Goal: Find specific page/section: Find specific page/section

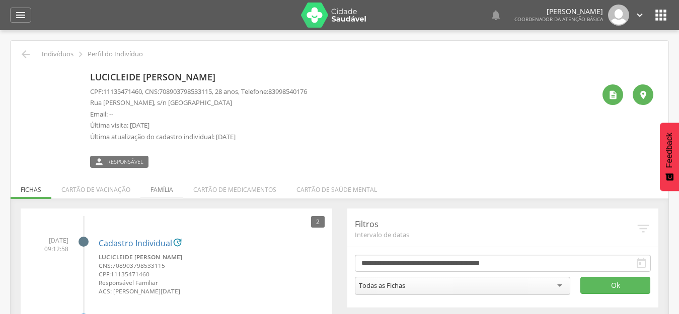
click at [161, 188] on li "Família" at bounding box center [161, 188] width 43 height 24
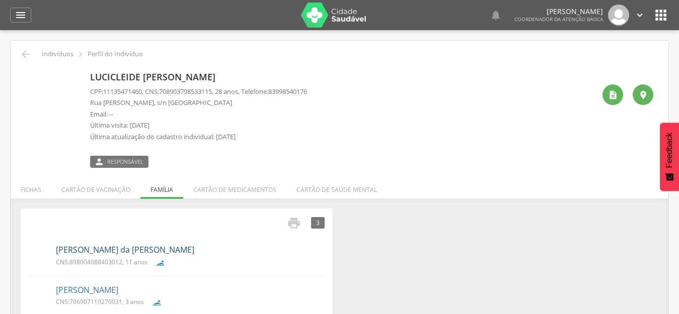
click at [119, 253] on link "Lucas Heitor da Mota Ferreira" at bounding box center [125, 251] width 138 height 12
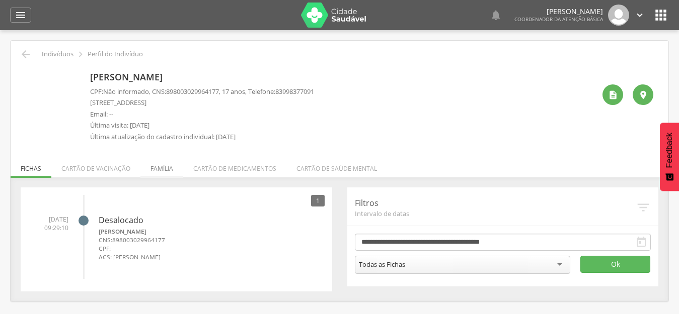
click at [165, 172] on li "Família" at bounding box center [161, 166] width 43 height 24
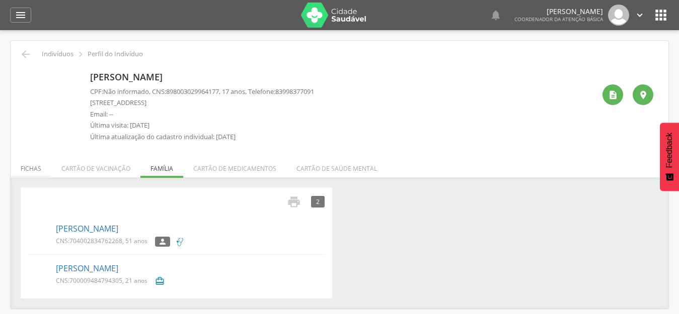
click at [34, 173] on li "Fichas" at bounding box center [31, 166] width 41 height 24
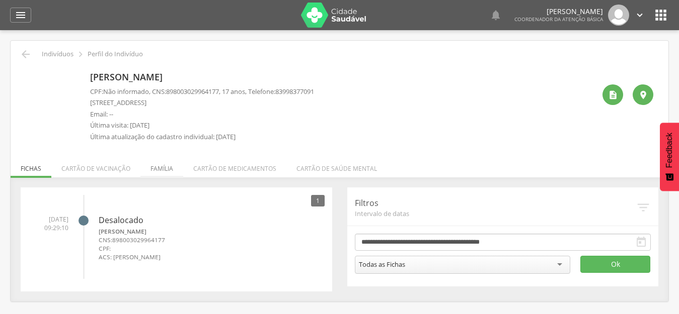
click at [164, 171] on li "Família" at bounding box center [161, 166] width 43 height 24
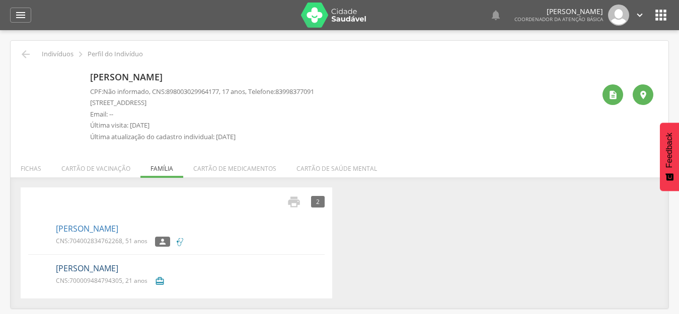
click at [82, 267] on link "[PERSON_NAME]" at bounding box center [87, 269] width 62 height 12
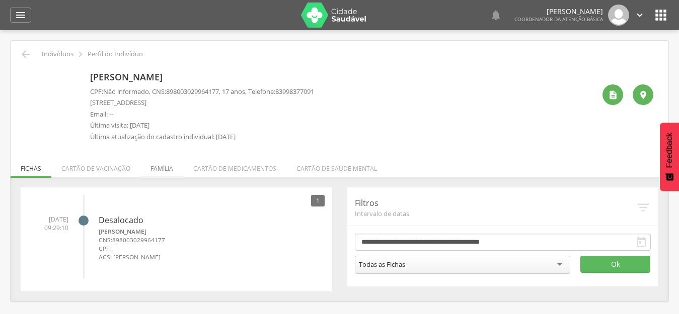
click at [157, 166] on li "Família" at bounding box center [161, 166] width 43 height 24
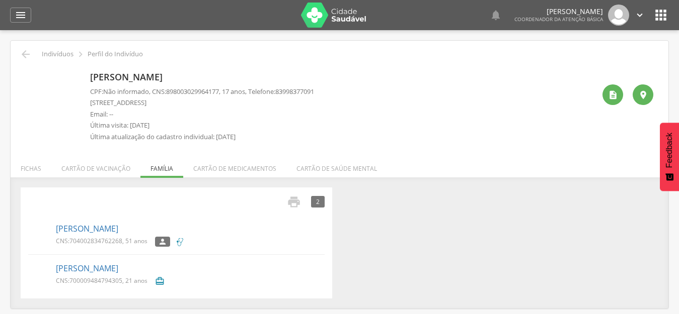
scroll to position [30, 0]
